Goal: Check status: Check status

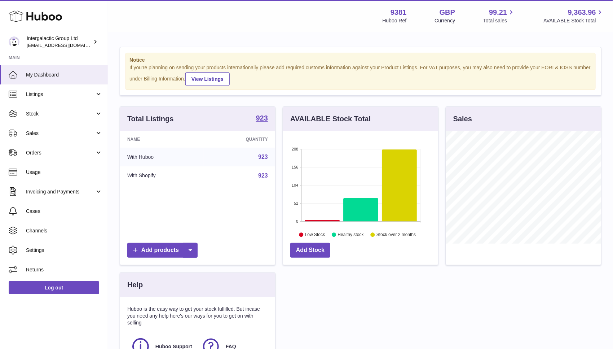
scroll to position [112, 155]
click at [48, 152] on span "Orders" at bounding box center [60, 152] width 69 height 7
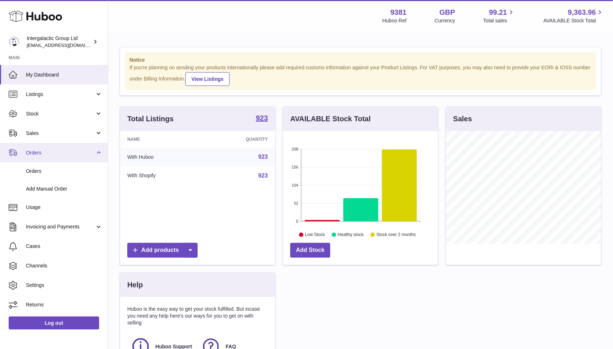
click at [42, 151] on span "Orders" at bounding box center [60, 152] width 69 height 7
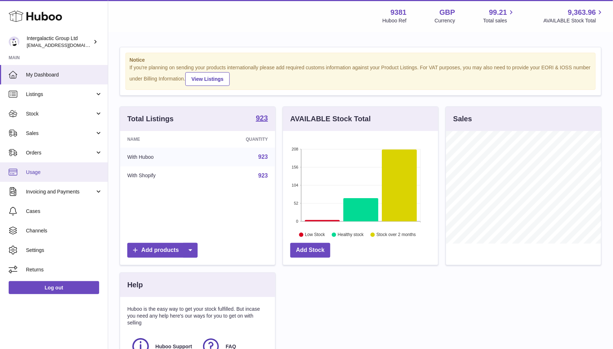
click at [41, 171] on span "Usage" at bounding box center [64, 172] width 76 height 7
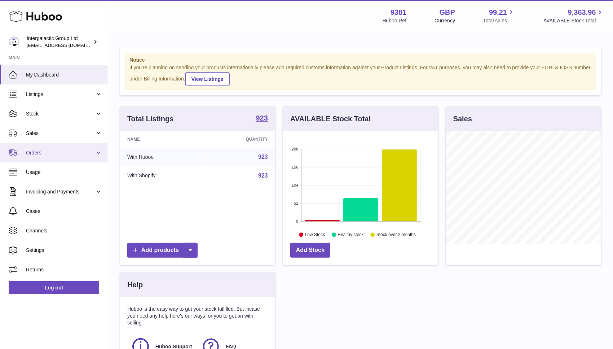
click at [44, 154] on span "Orders" at bounding box center [60, 152] width 69 height 7
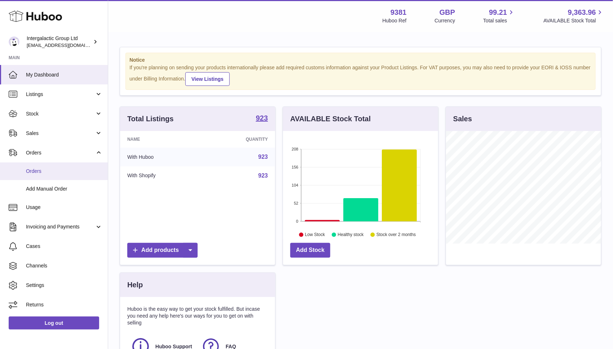
click at [40, 169] on span "Orders" at bounding box center [64, 171] width 76 height 7
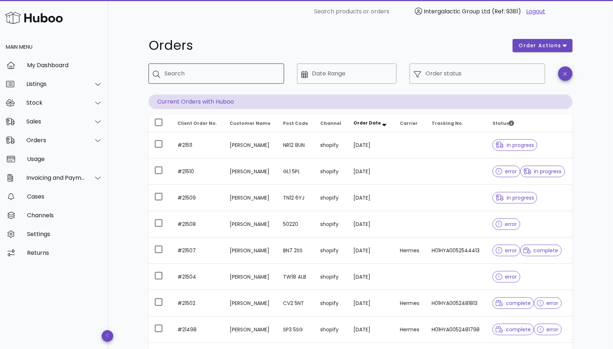
click at [202, 74] on input "Search" at bounding box center [221, 74] width 114 height 12
type input "*****"
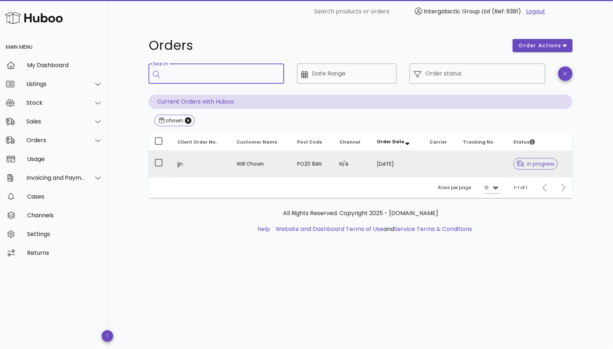
click at [268, 159] on td "Will Chown" at bounding box center [261, 164] width 61 height 26
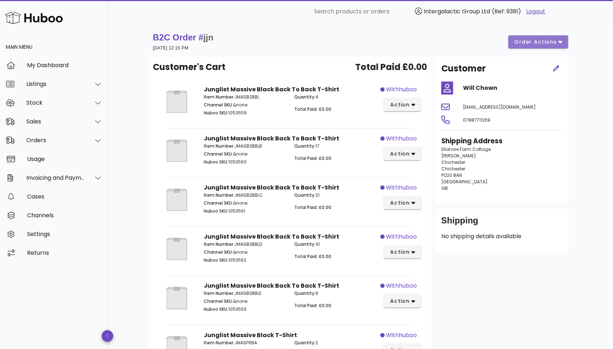
click at [564, 39] on button "order actions" at bounding box center [538, 41] width 60 height 13
click at [581, 143] on div "B2C Order # jjn 22 September 2025 at 12:15 PM order actions Customer's Cart Tot…" at bounding box center [360, 279] width 459 height 512
click at [554, 41] on span "order actions" at bounding box center [535, 42] width 43 height 8
click at [479, 31] on div "B2C Order # jjn 22 September 2025 at 12:15 PM order actions" at bounding box center [361, 41] width 424 height 29
click at [66, 104] on div "Stock" at bounding box center [55, 102] width 59 height 7
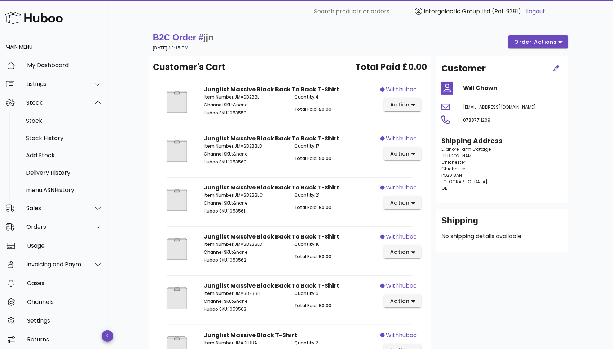
drag, startPoint x: 270, startPoint y: 193, endPoint x: 235, endPoint y: 193, distance: 34.3
click at [235, 193] on p "Item Number: JMASB2BBLC" at bounding box center [245, 195] width 82 height 6
copy p "JMASB2BBLC"
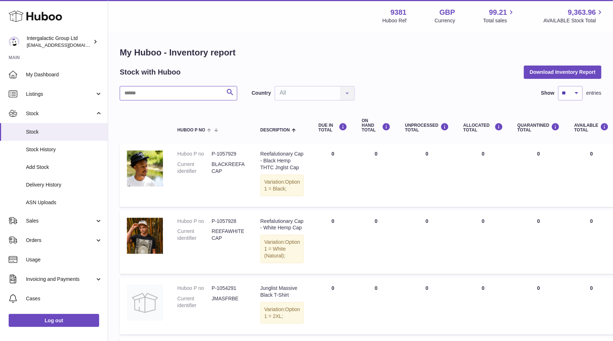
click at [181, 90] on input "text" at bounding box center [179, 93] width 118 height 14
paste input "**********"
type input "**********"
